Goal: Navigation & Orientation: Find specific page/section

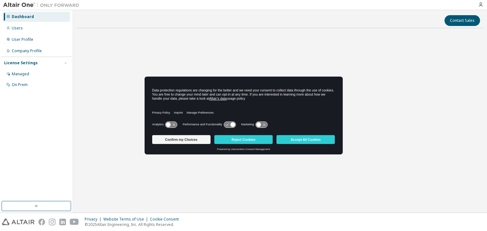
click at [281, 138] on button "Accept All Cookies" at bounding box center [305, 139] width 58 height 9
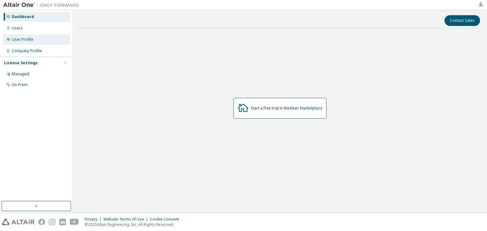
click at [34, 42] on div "User Profile" at bounding box center [36, 40] width 67 height 10
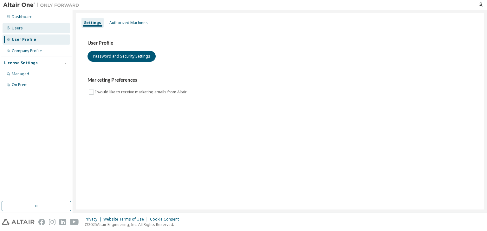
click at [34, 29] on div "Users" at bounding box center [36, 28] width 67 height 10
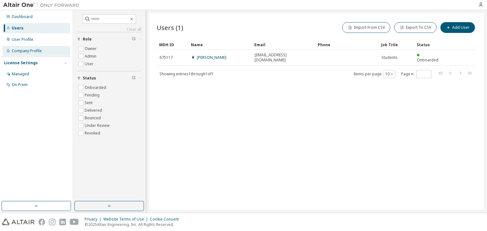
click at [35, 53] on div "Company Profile" at bounding box center [27, 50] width 30 height 5
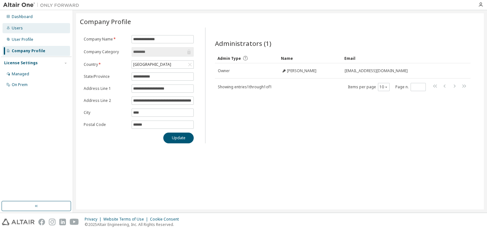
click at [22, 24] on div "Users" at bounding box center [36, 28] width 67 height 10
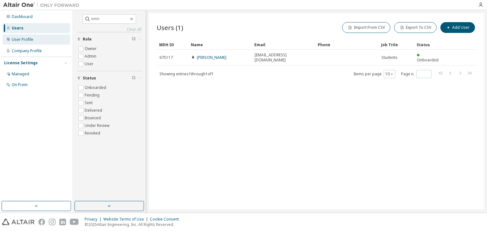
click at [32, 43] on div "User Profile" at bounding box center [36, 40] width 67 height 10
